Goal: Information Seeking & Learning: Learn about a topic

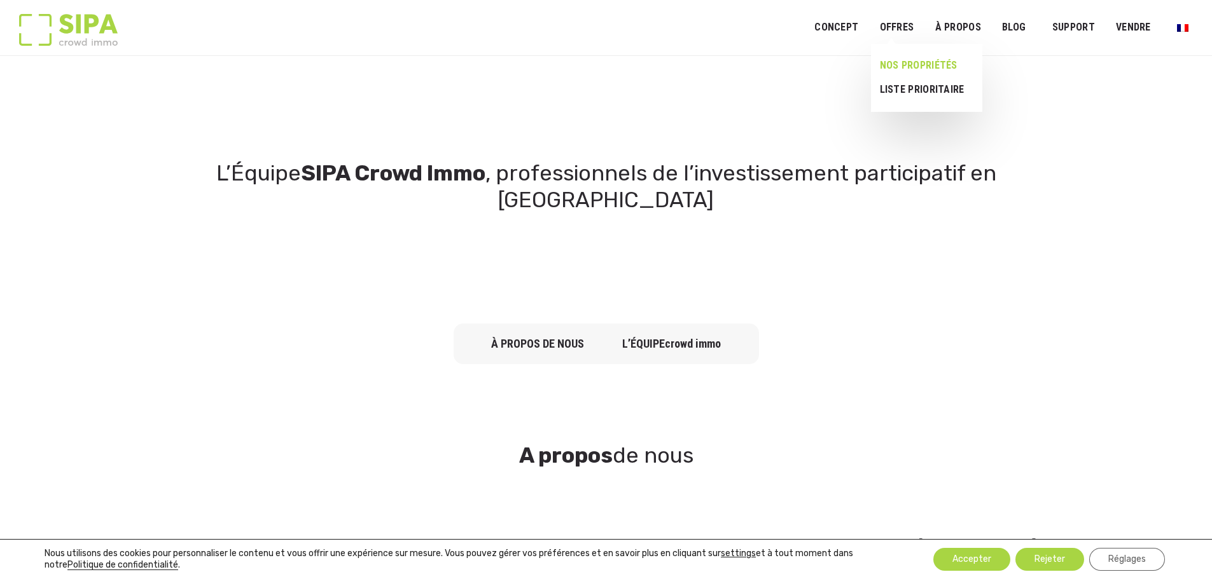
click at [911, 61] on link "NOS PROPRIÉTÉS" at bounding box center [921, 65] width 101 height 24
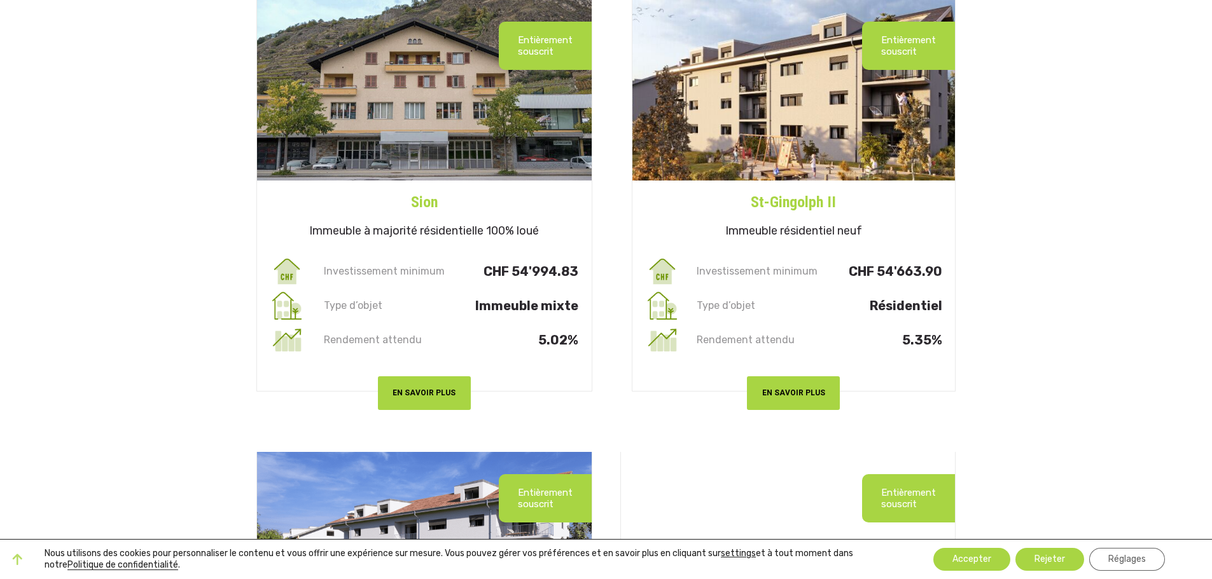
scroll to position [1654, 0]
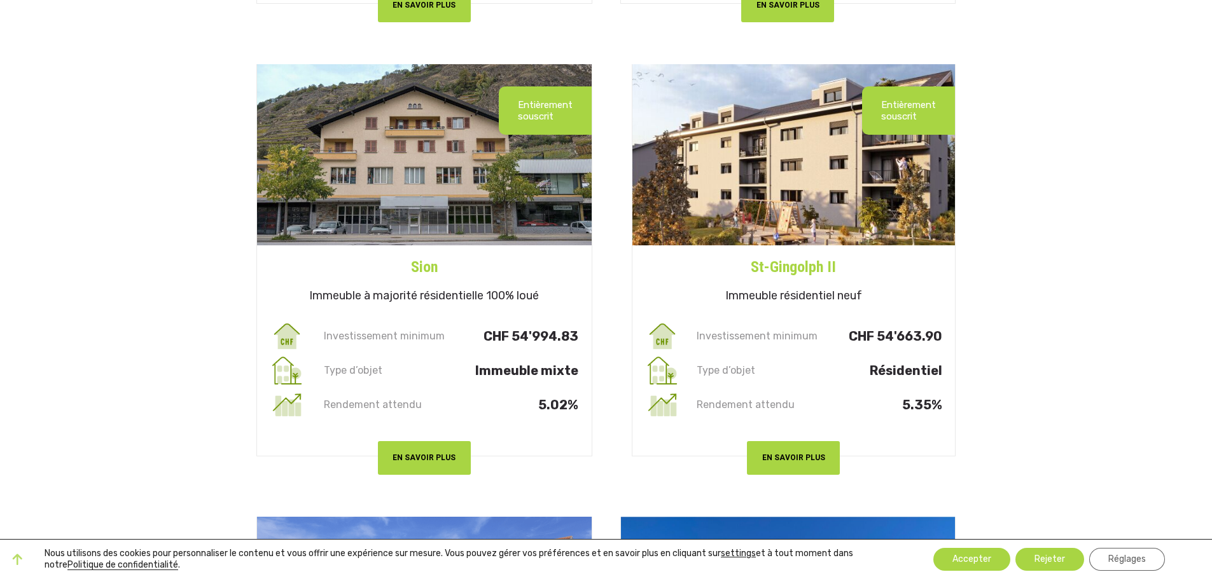
click at [808, 259] on h4 "St-Gingolph II" at bounding box center [793, 262] width 323 height 33
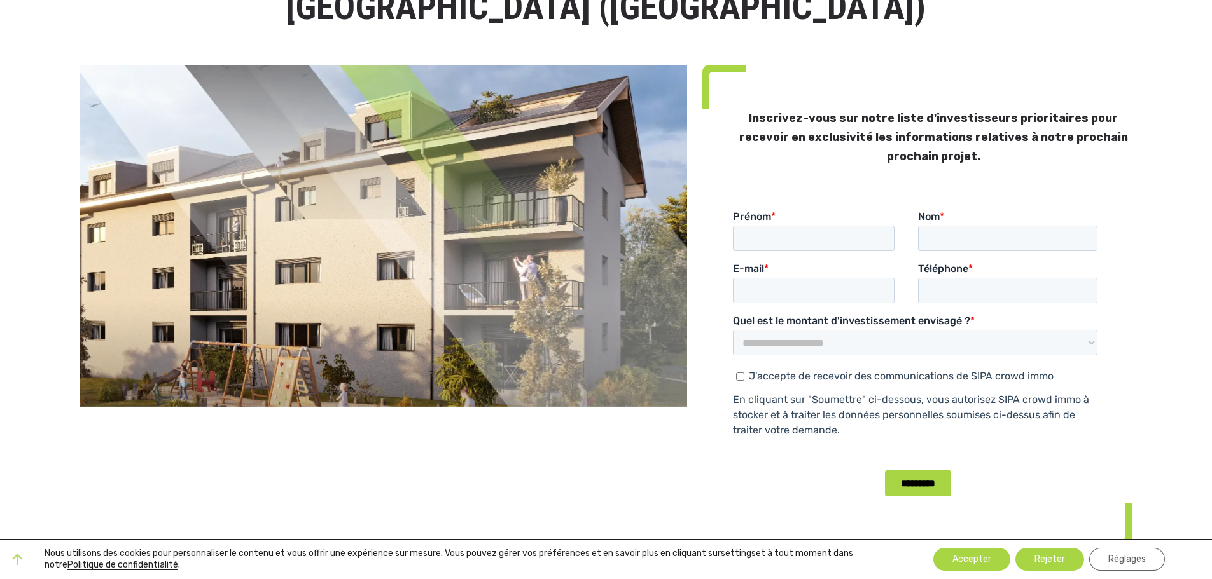
scroll to position [127, 0]
click at [1091, 343] on select "**********" at bounding box center [914, 341] width 364 height 25
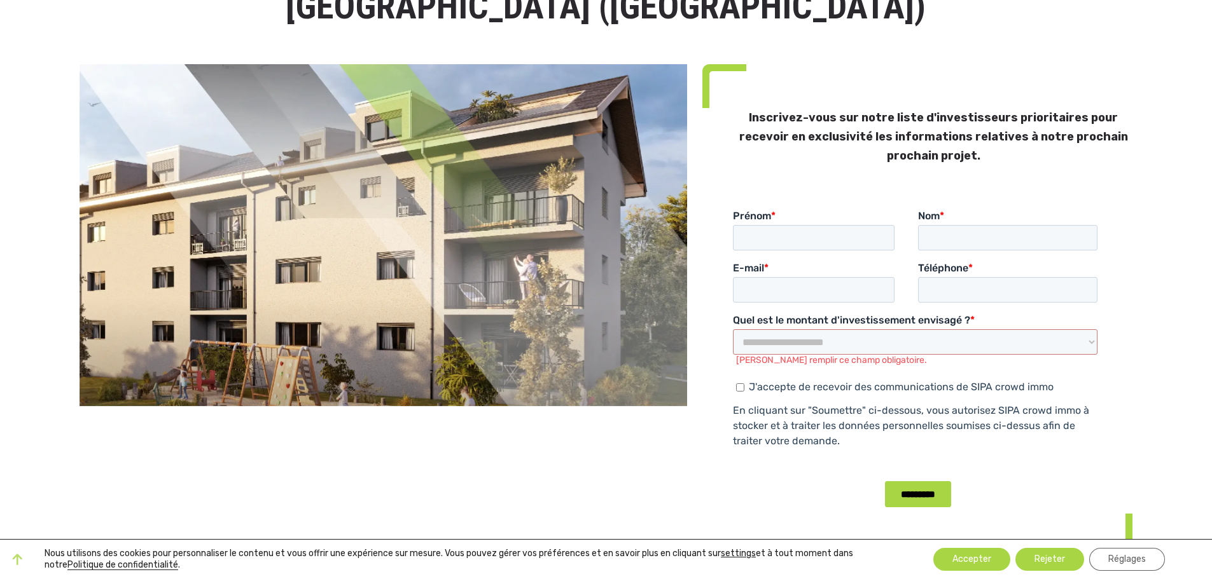
click at [1110, 328] on div "Inscrivez-vous sur notre liste d'investisseurs prioritaires pour recevoir en ex…" at bounding box center [917, 318] width 445 height 509
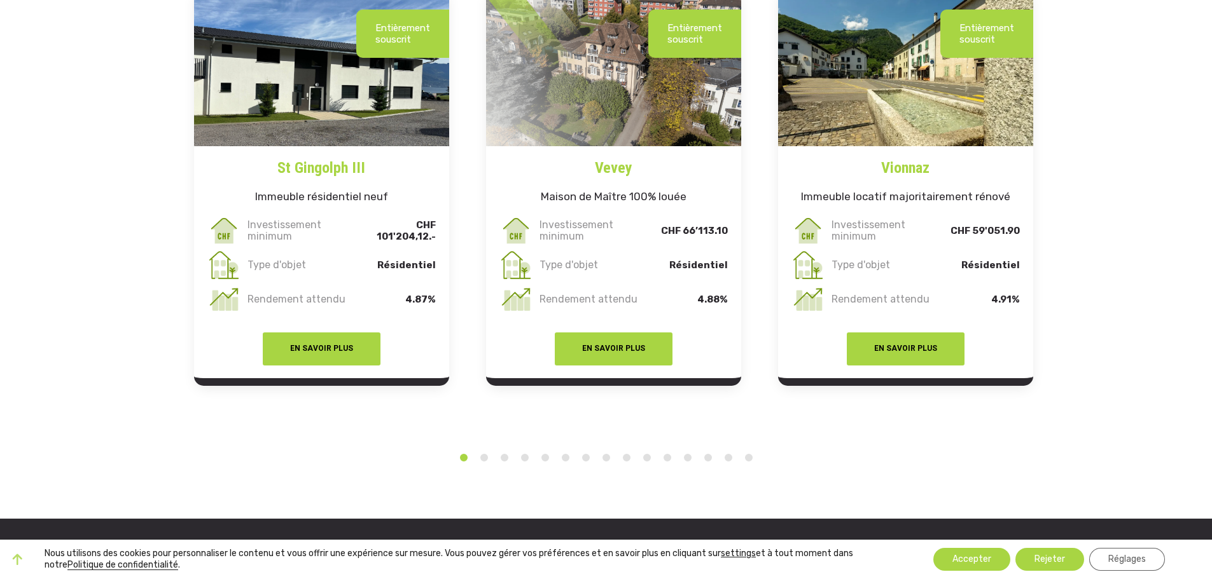
scroll to position [2481, 0]
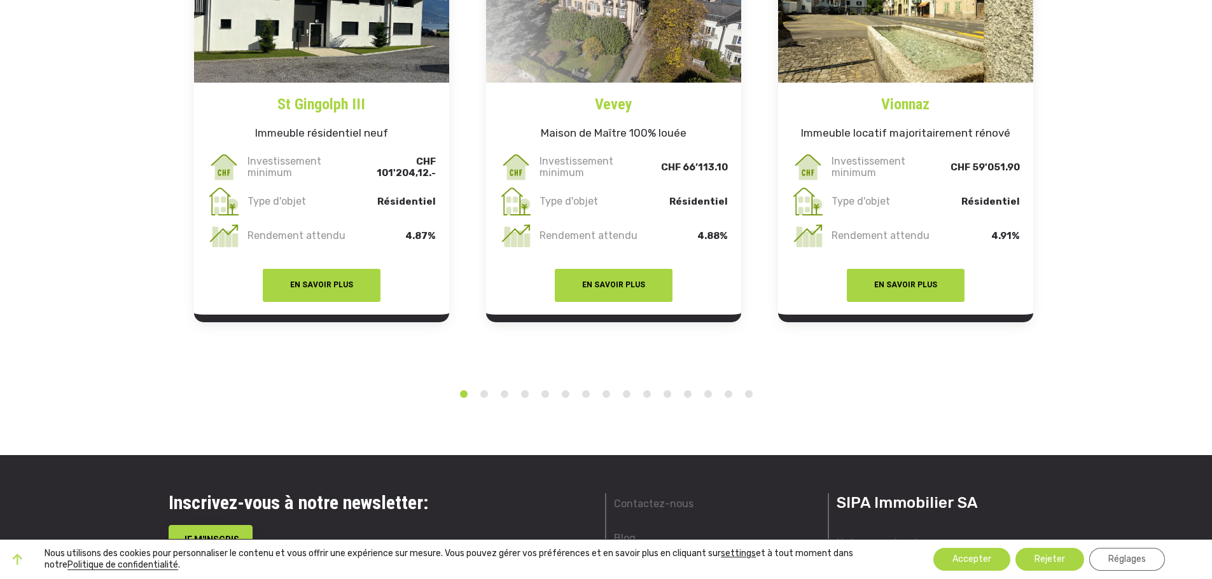
click at [481, 388] on button "2" at bounding box center [484, 394] width 13 height 13
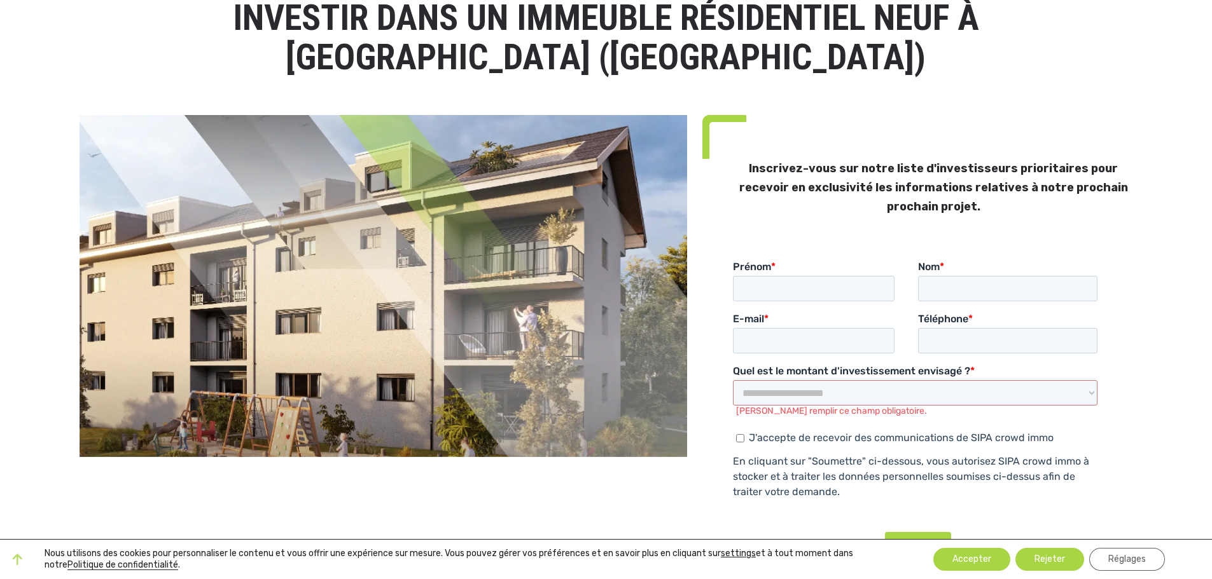
scroll to position [0, 0]
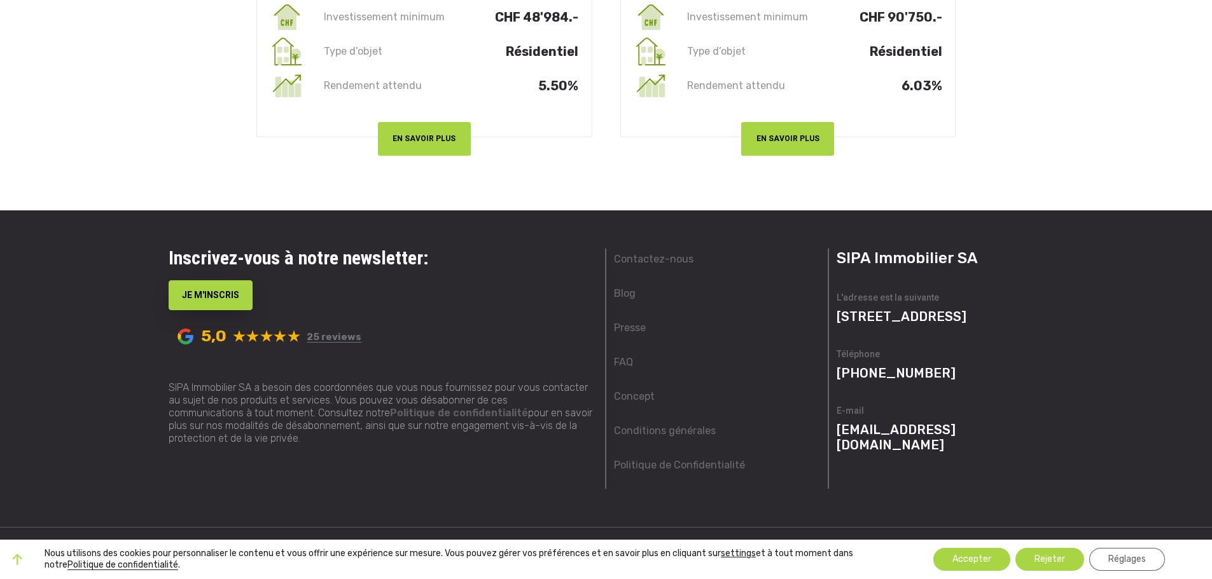
scroll to position [3607, 0]
